Goal: Find specific page/section: Find specific page/section

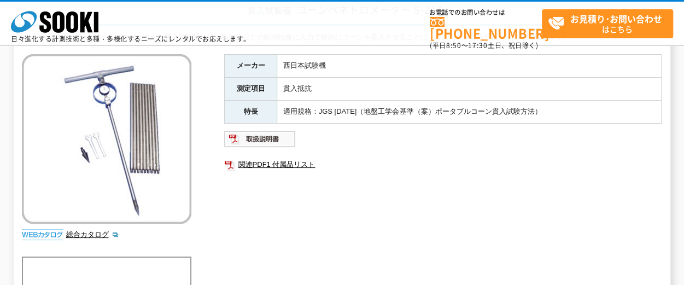
scroll to position [89, 0]
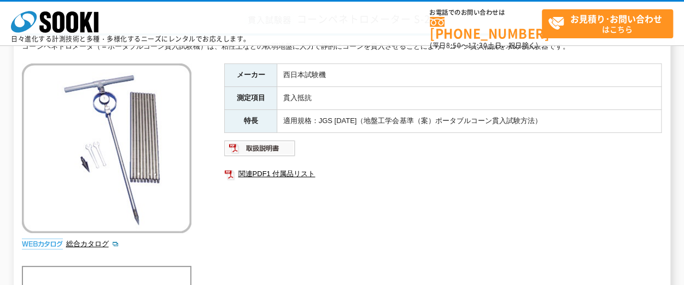
click at [102, 156] on img at bounding box center [106, 147] width 169 height 169
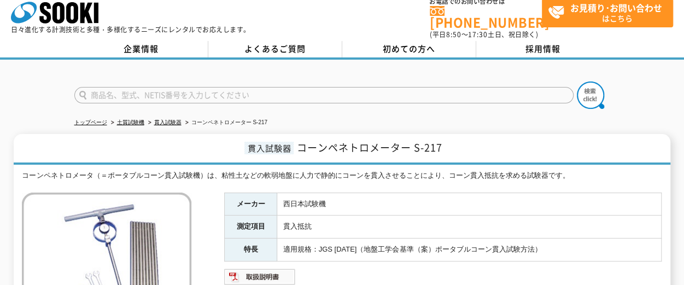
scroll to position [0, 0]
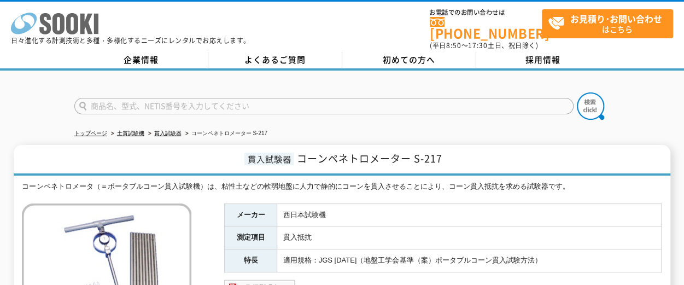
click at [51, 29] on icon "株式会社 ソーキ" at bounding box center [54, 24] width 87 height 22
